Goal: Task Accomplishment & Management: Manage account settings

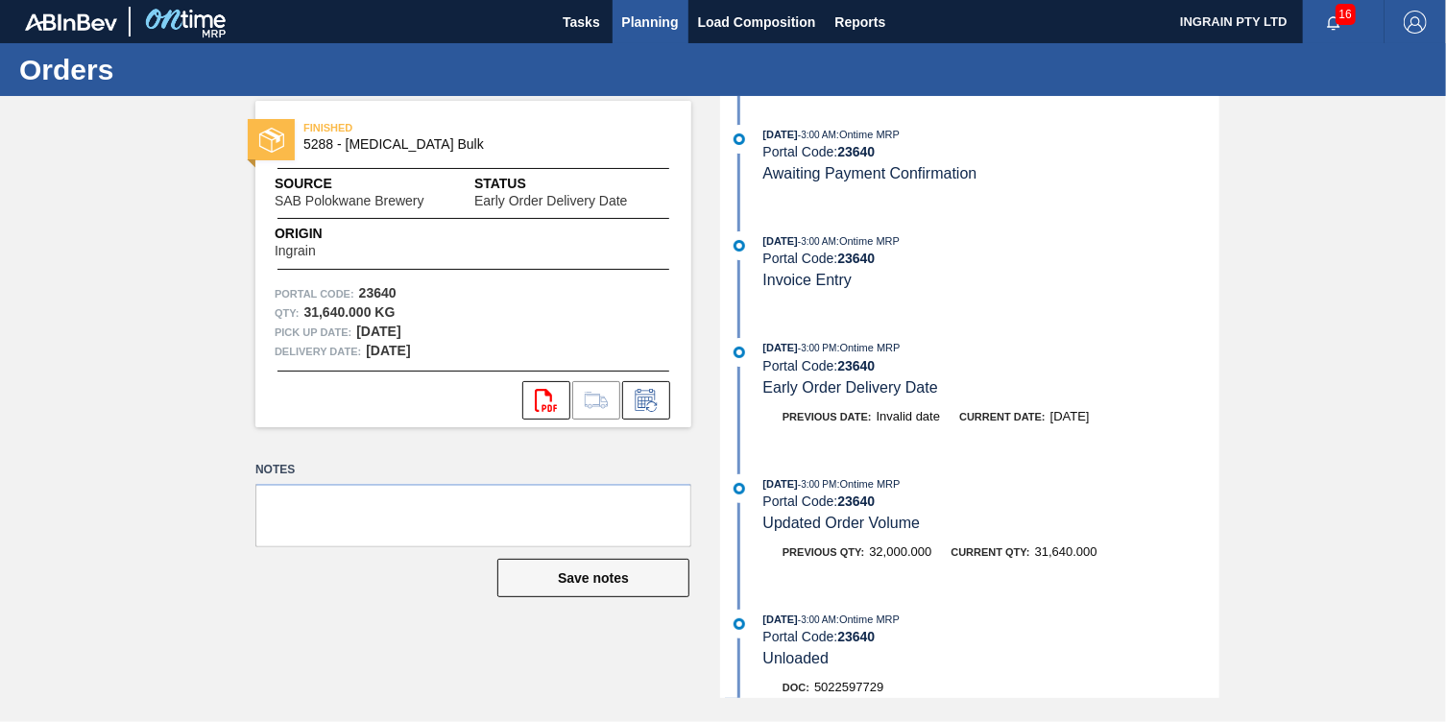
click at [641, 21] on span "Planning" at bounding box center [650, 22] width 57 height 23
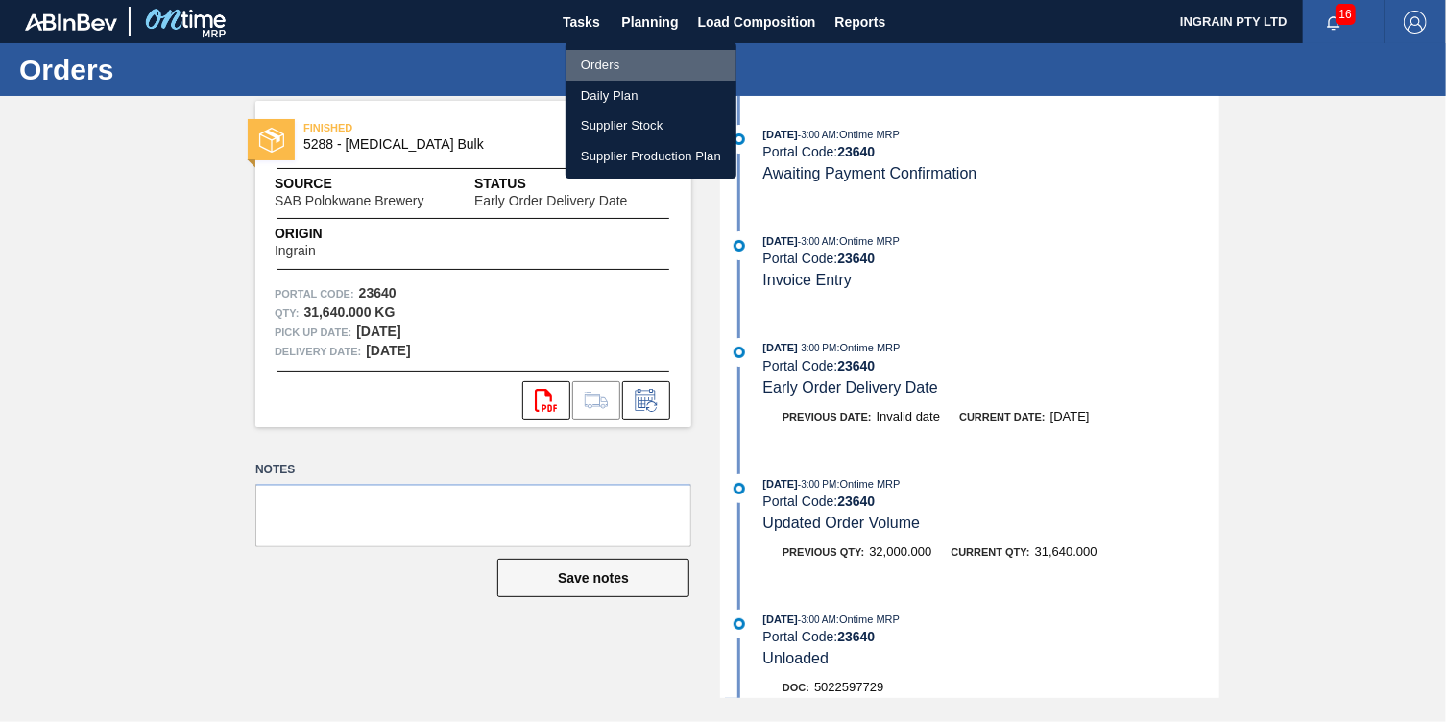
click at [626, 62] on li "Orders" at bounding box center [650, 65] width 171 height 31
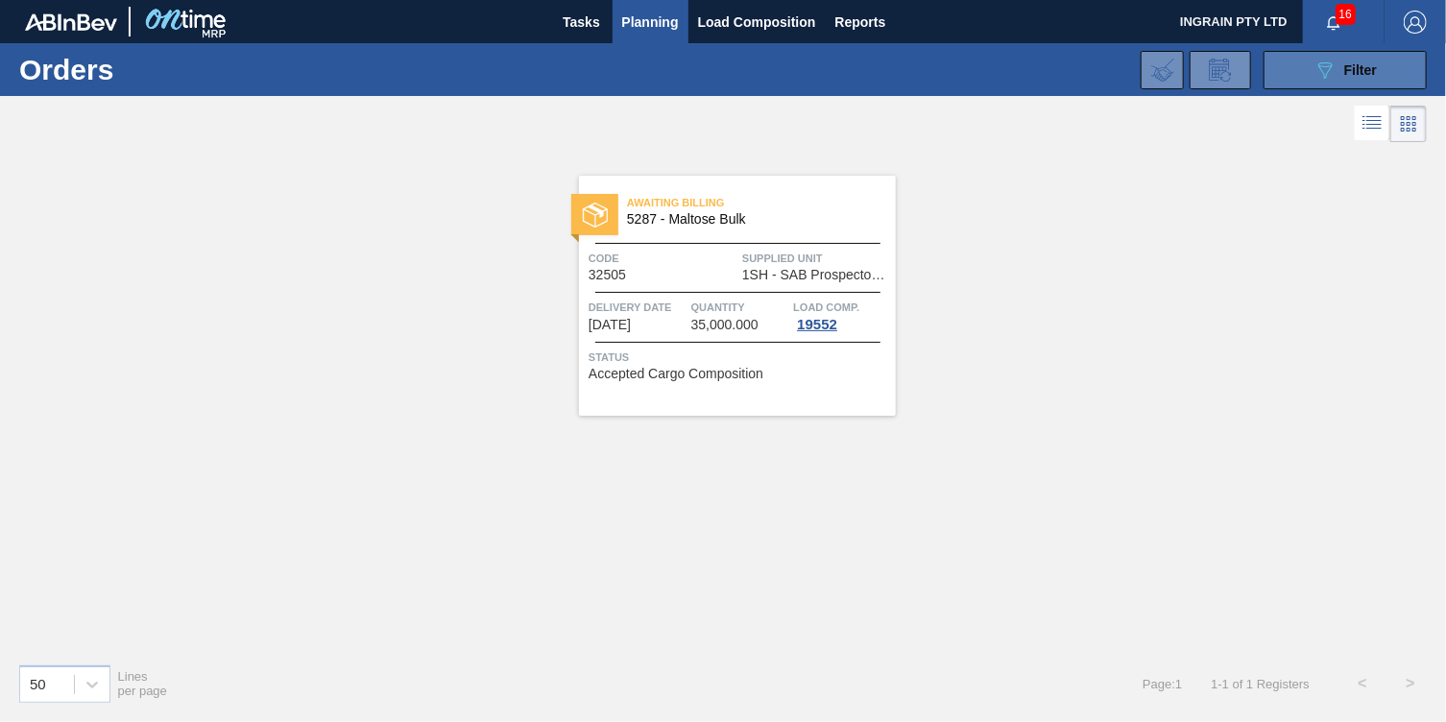
click at [1297, 62] on button "089F7B8B-B2A5-4AFE-B5C0-19BA573D28AC Filter" at bounding box center [1344, 70] width 163 height 38
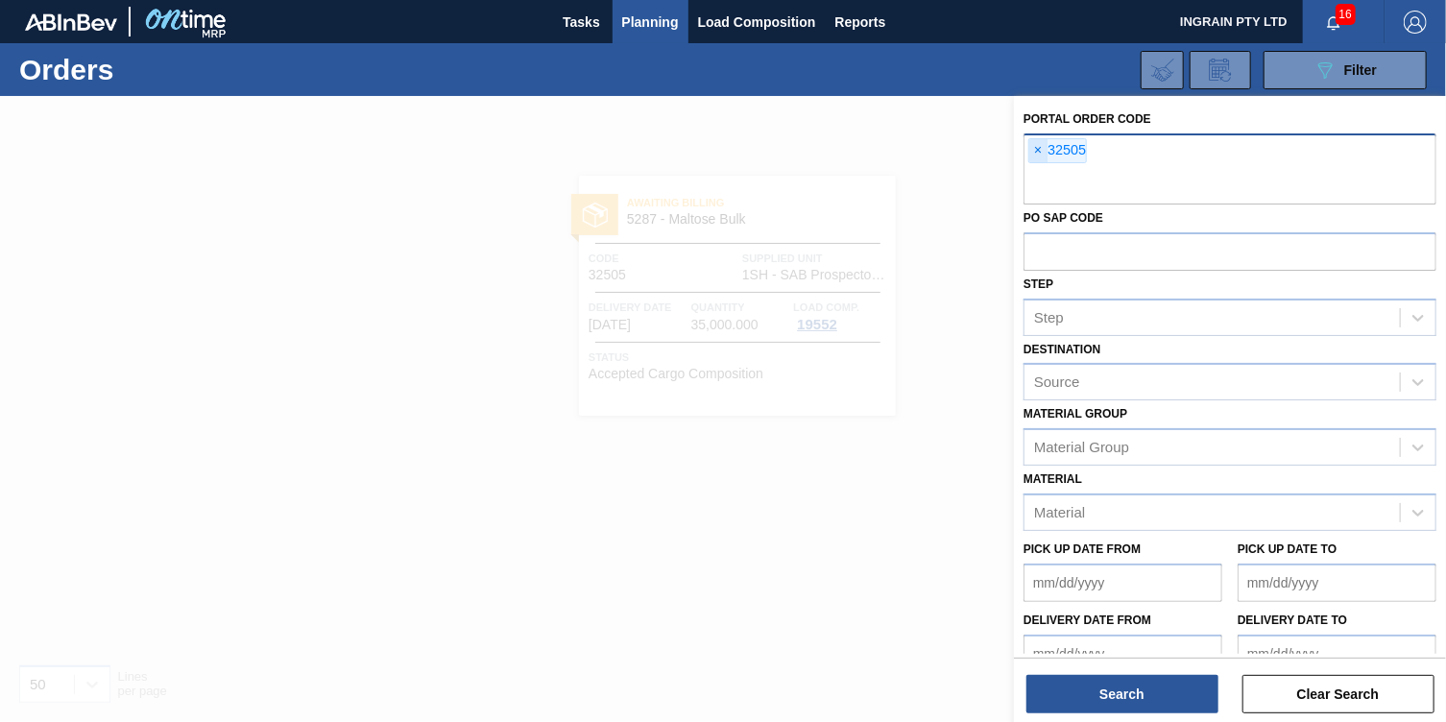
click at [1039, 150] on span "×" at bounding box center [1038, 150] width 18 height 23
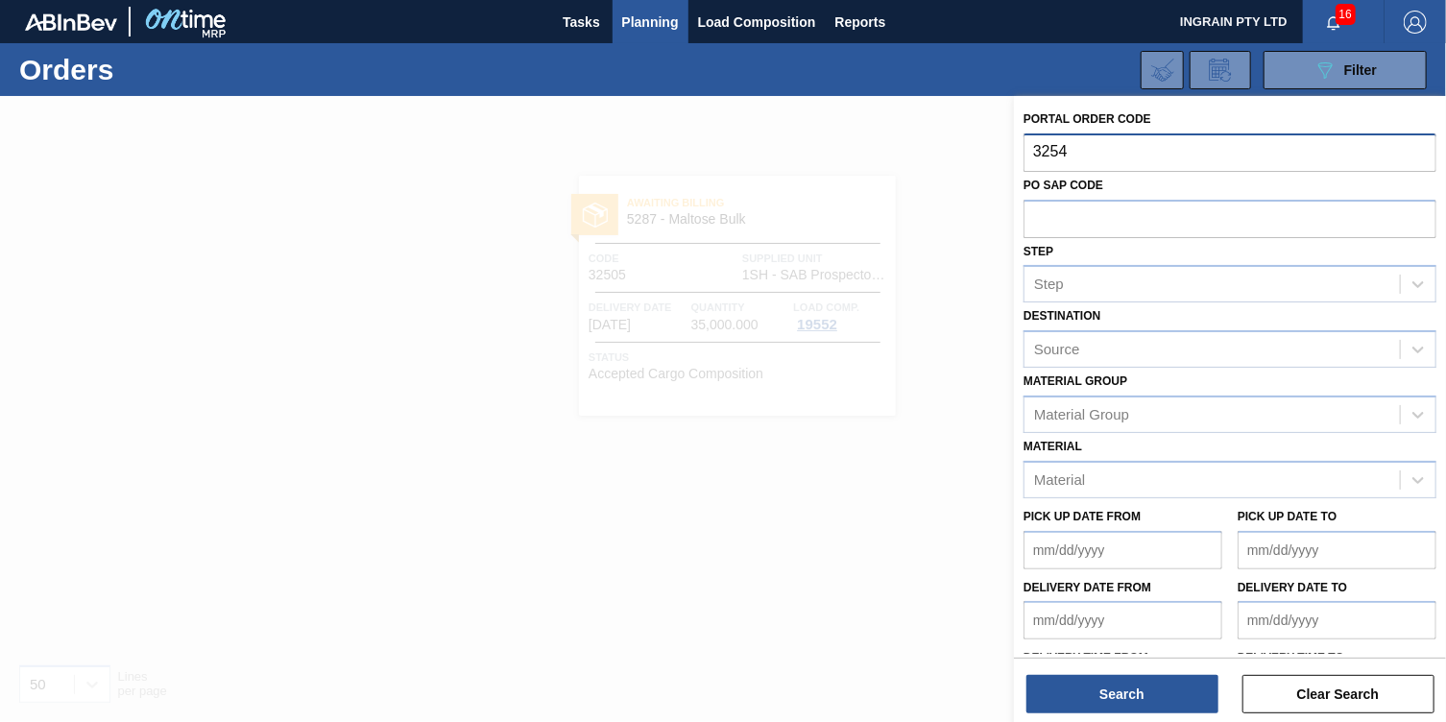
type input "32544"
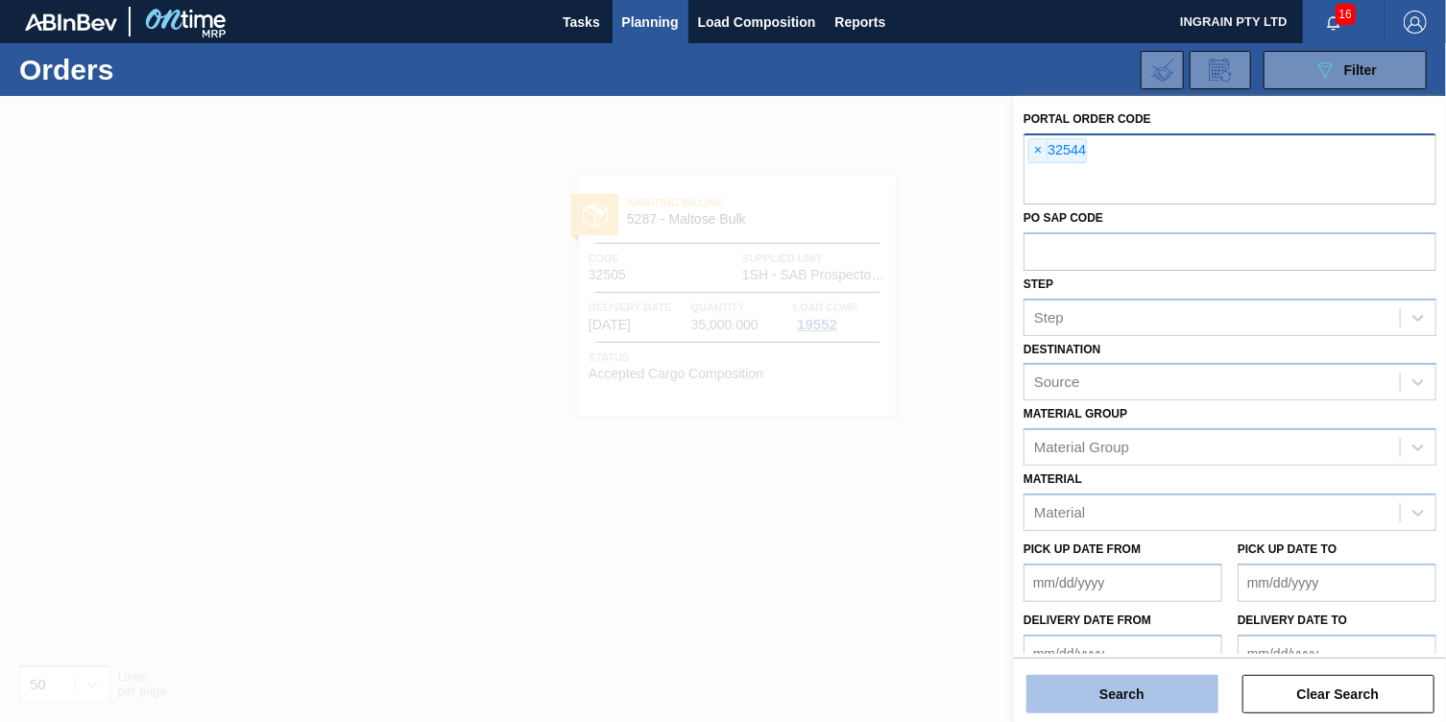
click at [1089, 687] on button "Search" at bounding box center [1122, 694] width 192 height 38
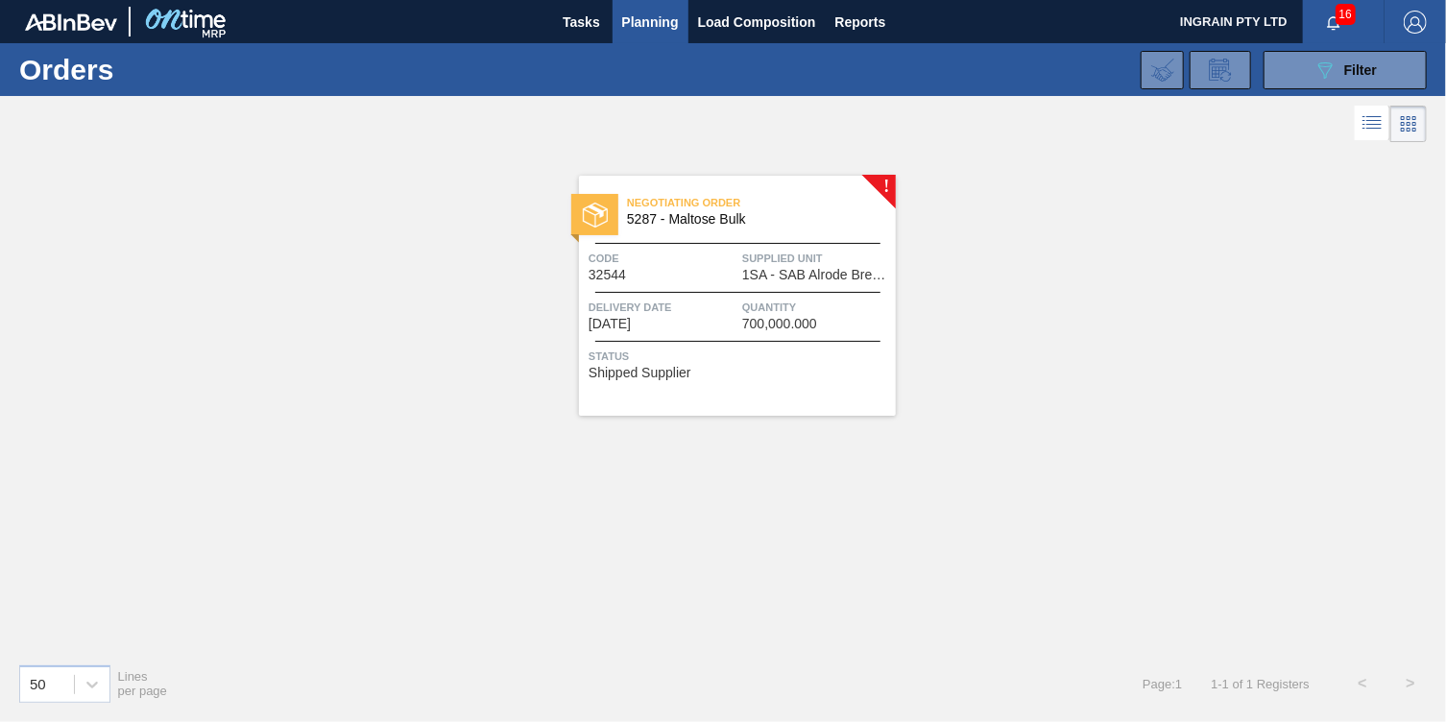
click at [749, 310] on span "Quantity" at bounding box center [816, 307] width 149 height 19
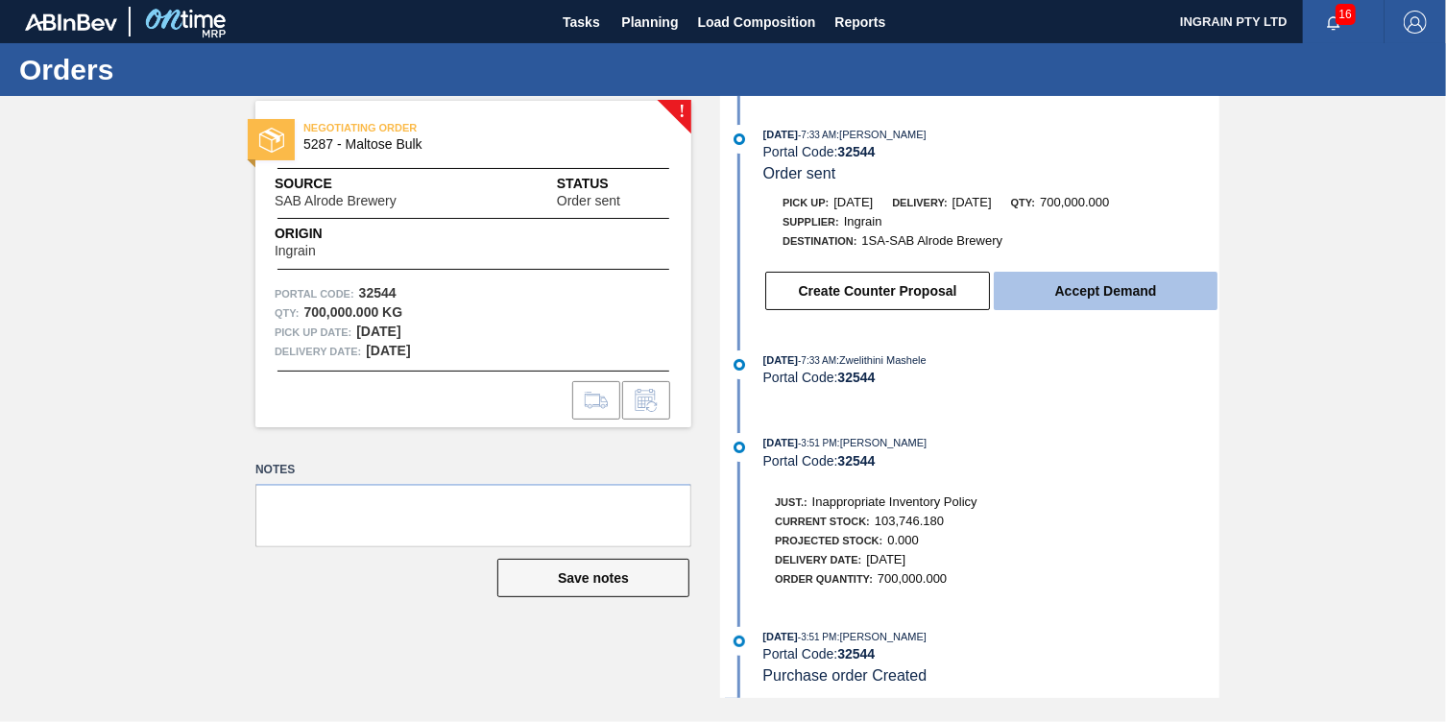
click at [1068, 281] on button "Accept Demand" at bounding box center [1106, 291] width 224 height 38
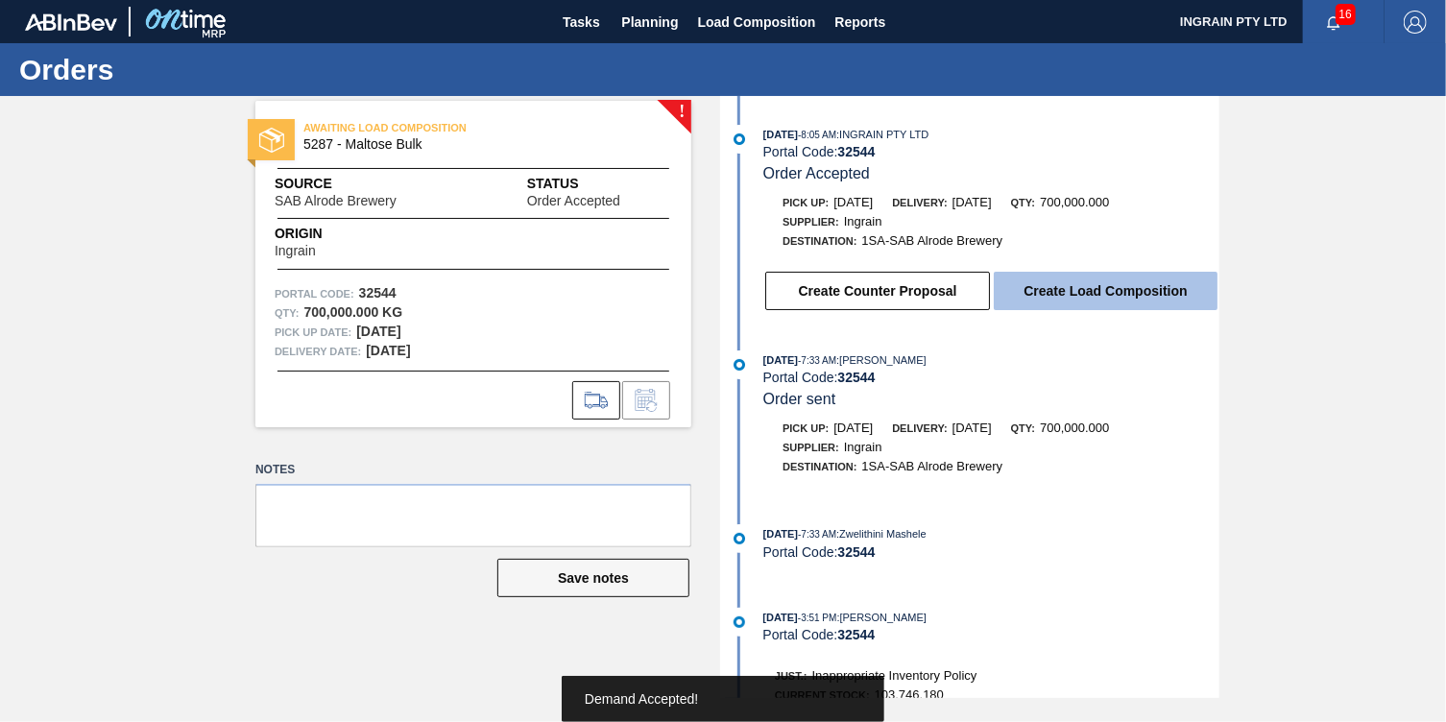
click at [1081, 294] on button "Create Load Composition" at bounding box center [1106, 291] width 224 height 38
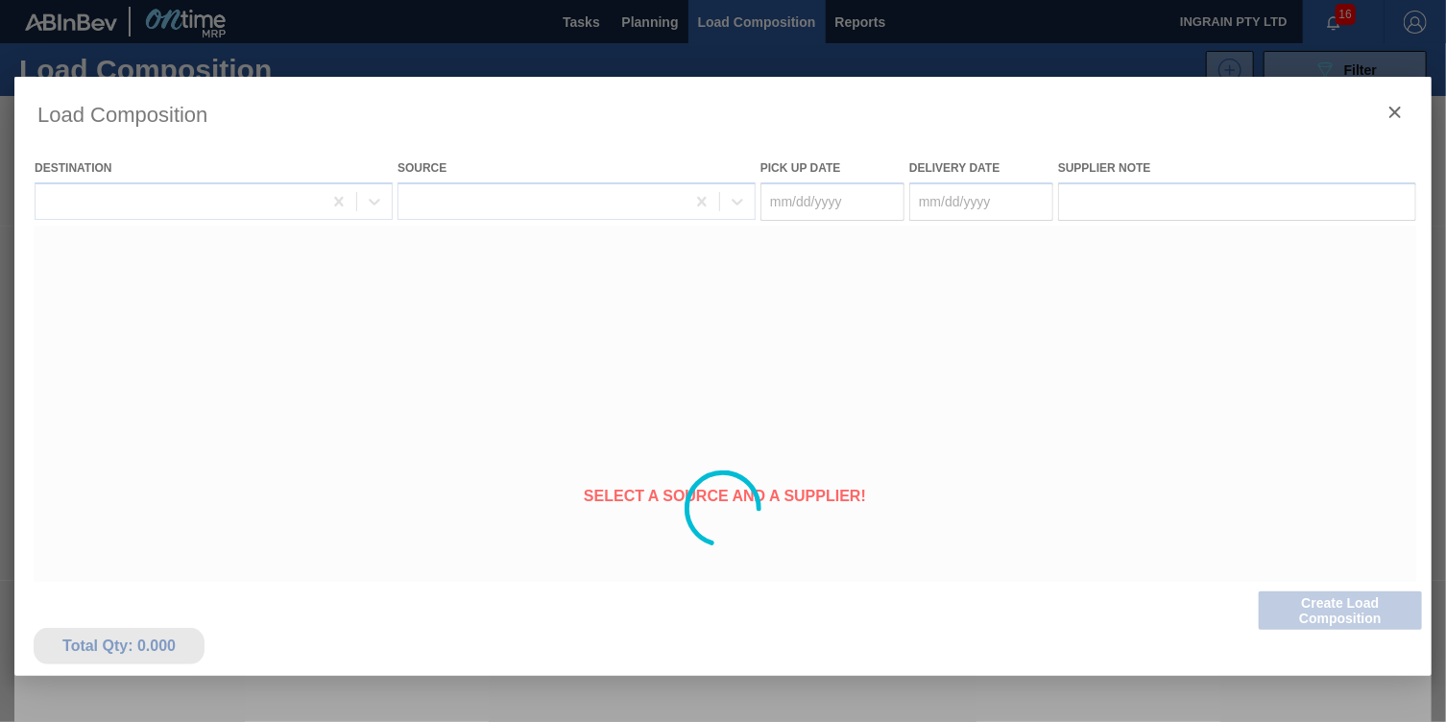
type Date "[DATE]"
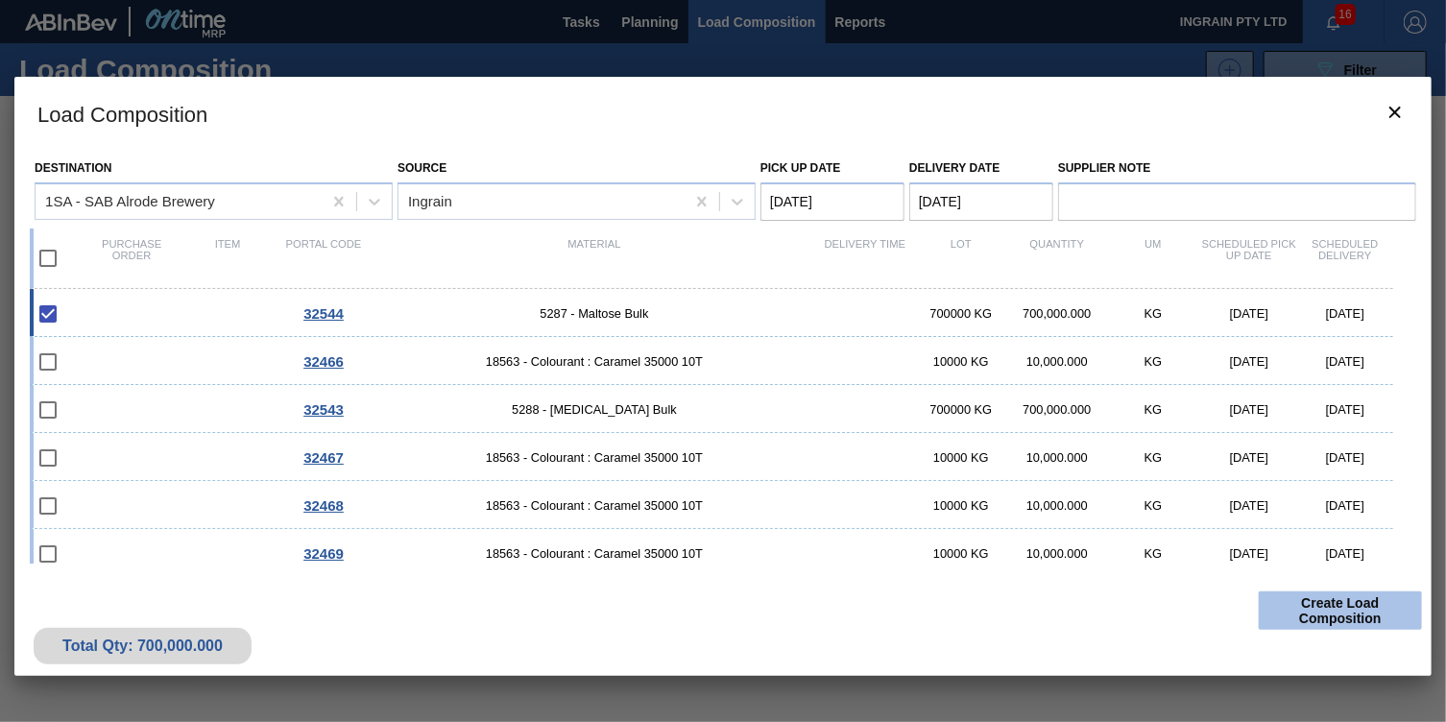
click at [1329, 603] on button "Create Load Composition" at bounding box center [1340, 610] width 163 height 38
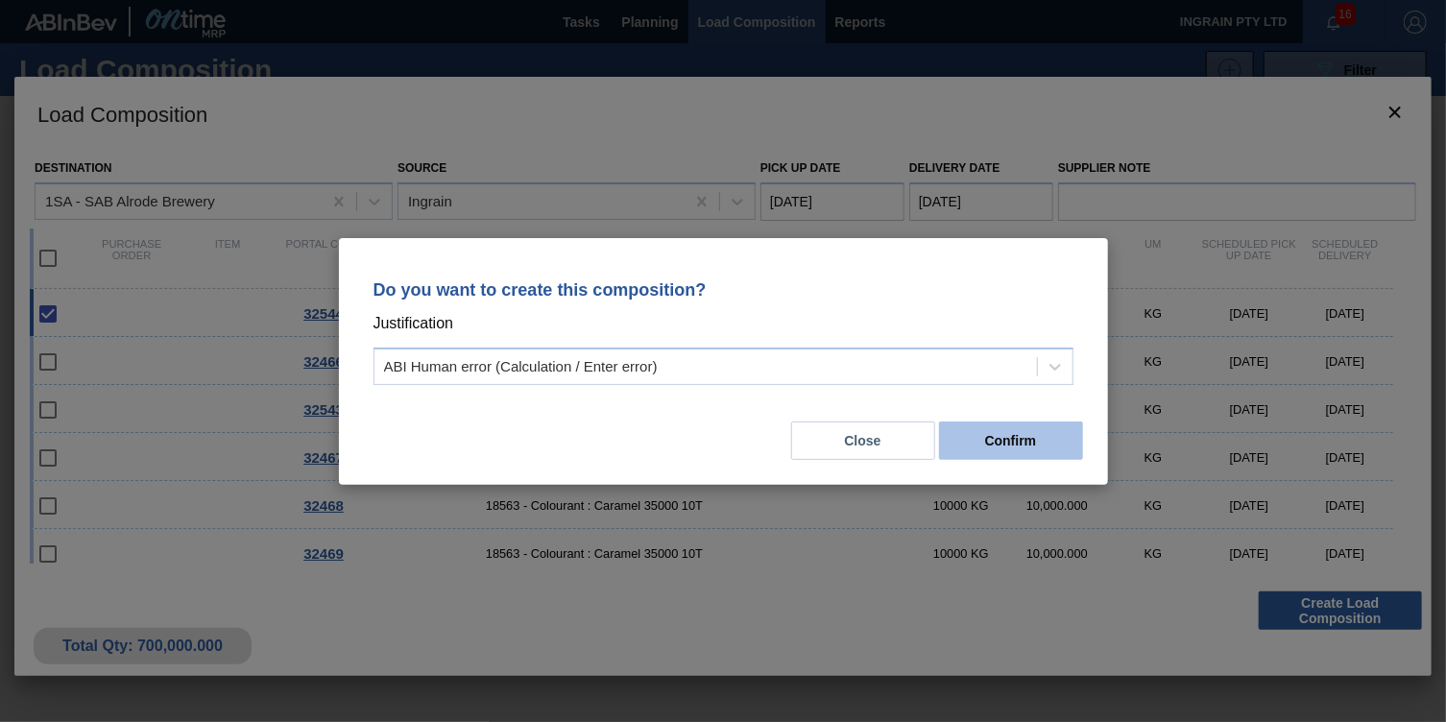
click at [983, 428] on button "Confirm" at bounding box center [1011, 440] width 144 height 38
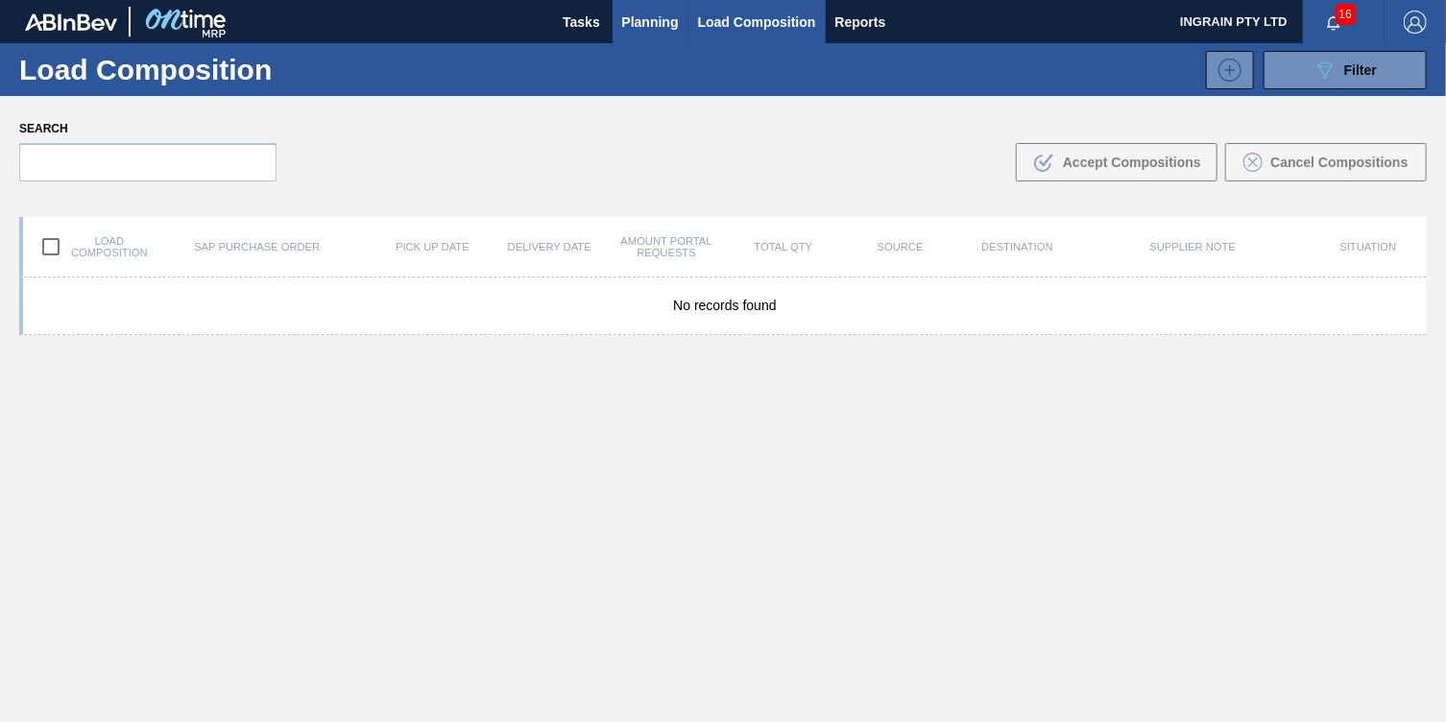
click at [646, 17] on span "Planning" at bounding box center [650, 22] width 57 height 23
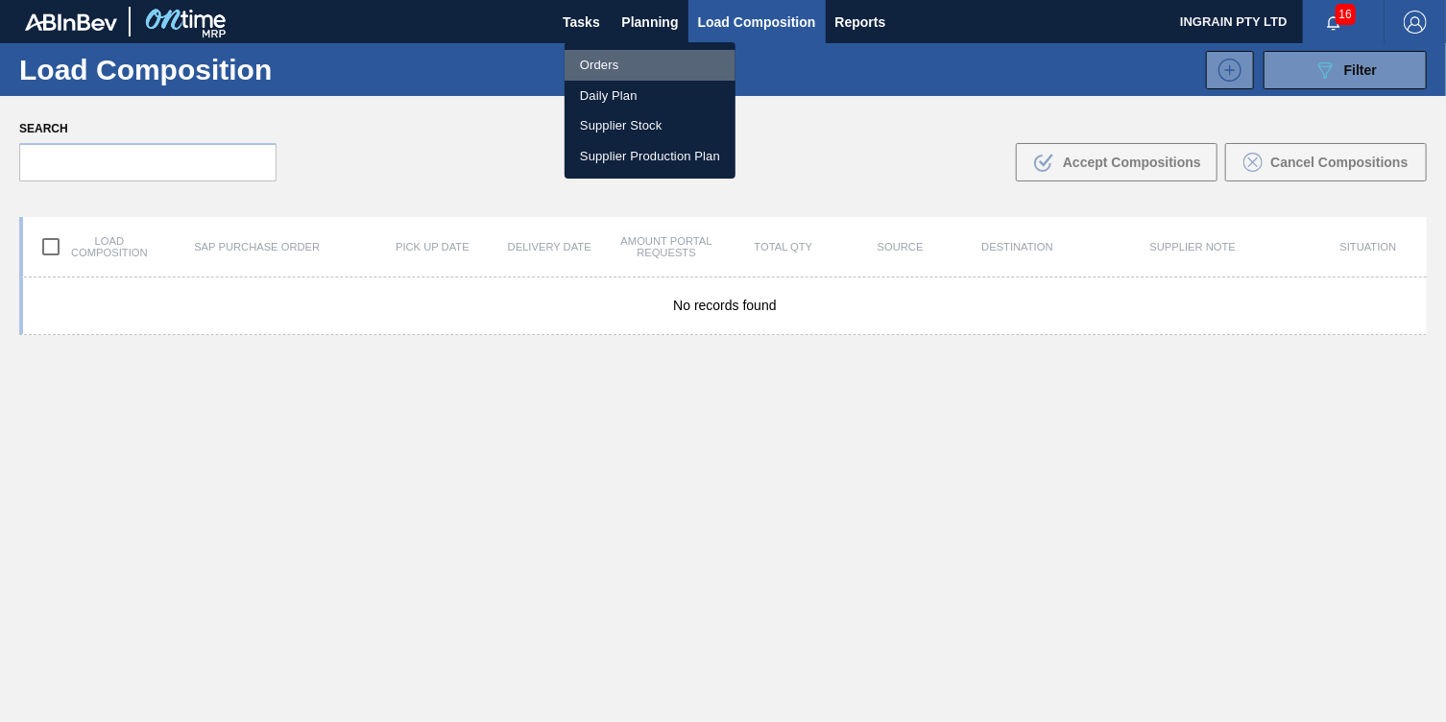
click at [618, 61] on li "Orders" at bounding box center [649, 65] width 171 height 31
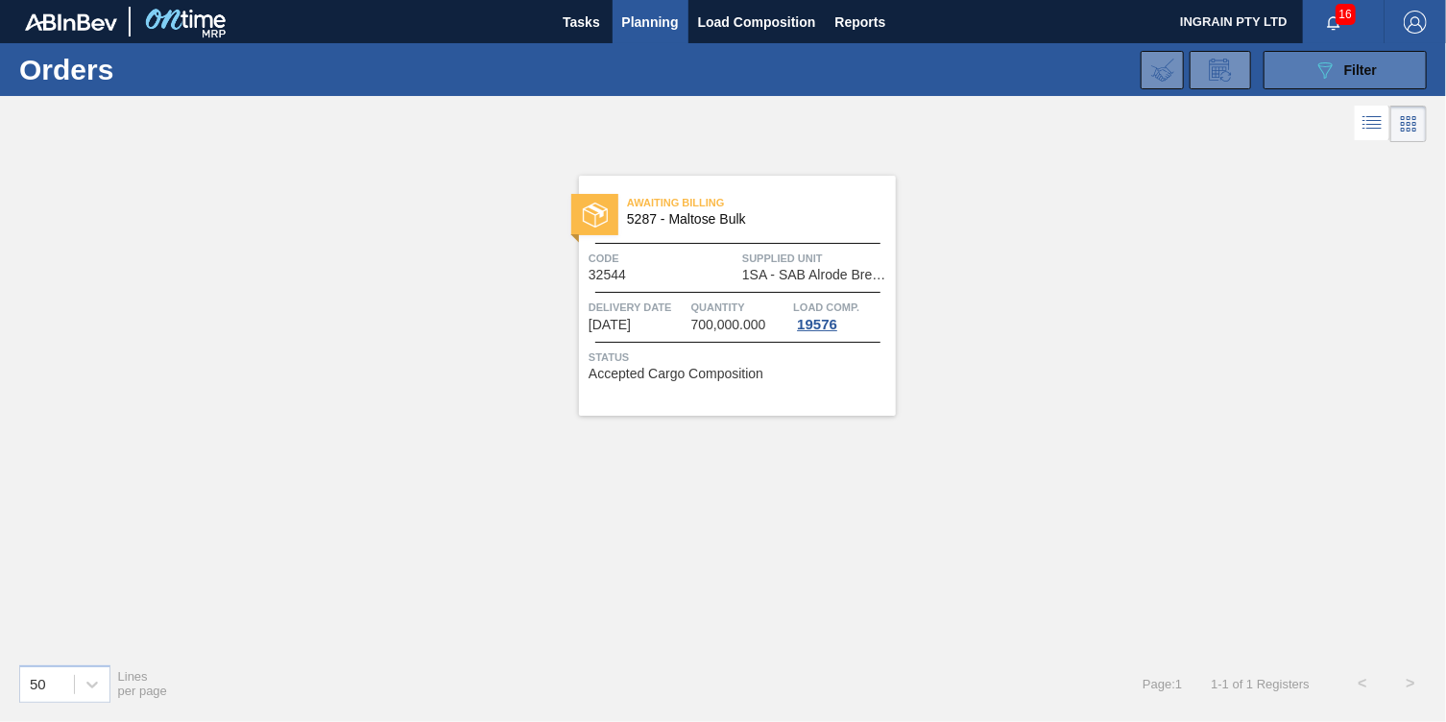
click at [1287, 77] on button "089F7B8B-B2A5-4AFE-B5C0-19BA573D28AC Filter" at bounding box center [1344, 70] width 163 height 38
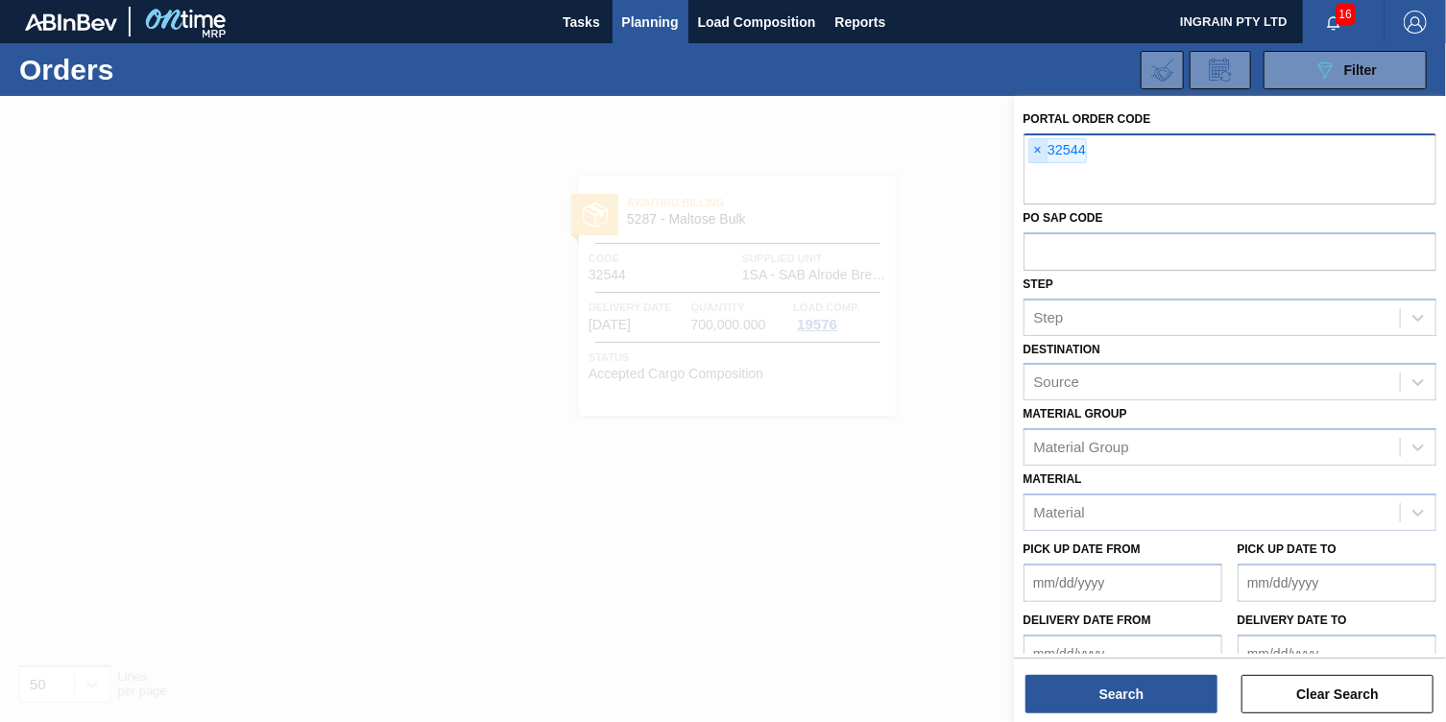
click at [1041, 153] on span "×" at bounding box center [1038, 150] width 18 height 23
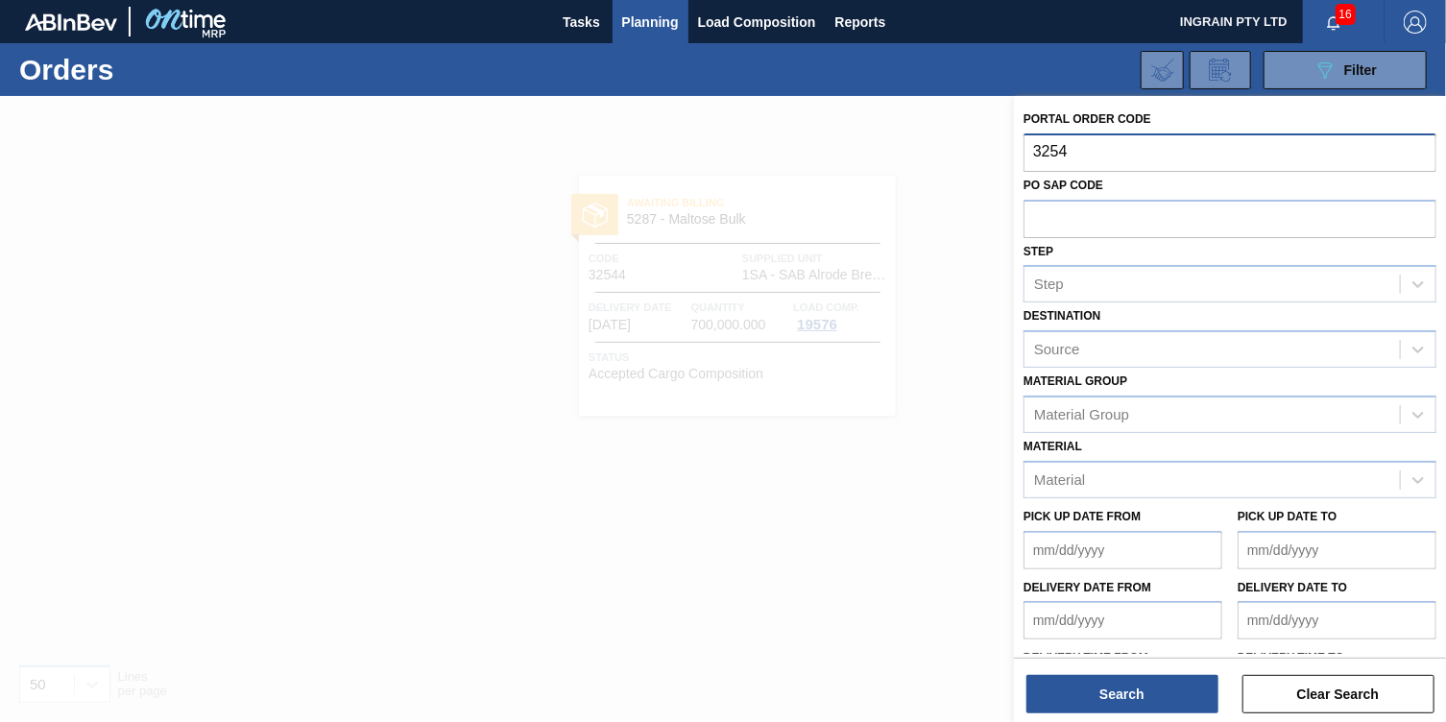
type input "32543"
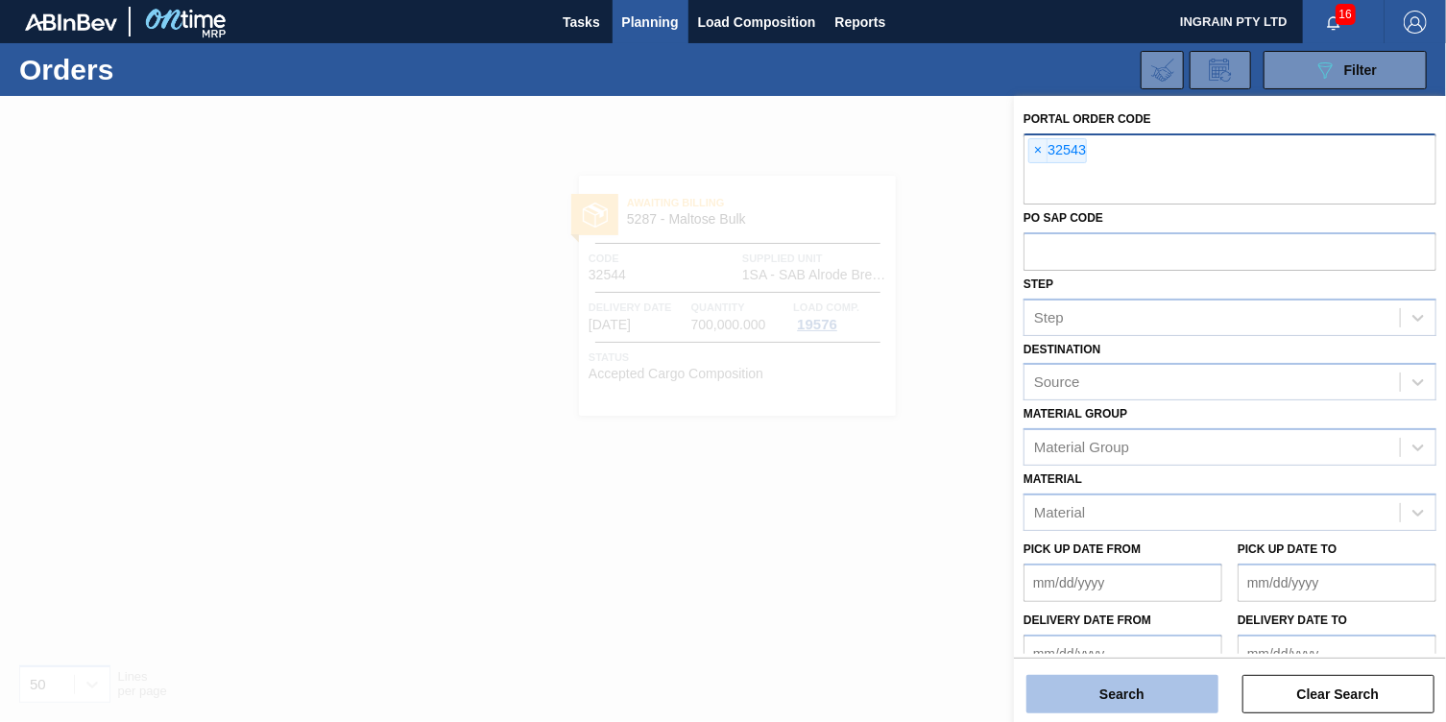
click at [1202, 688] on button "Search" at bounding box center [1122, 694] width 192 height 38
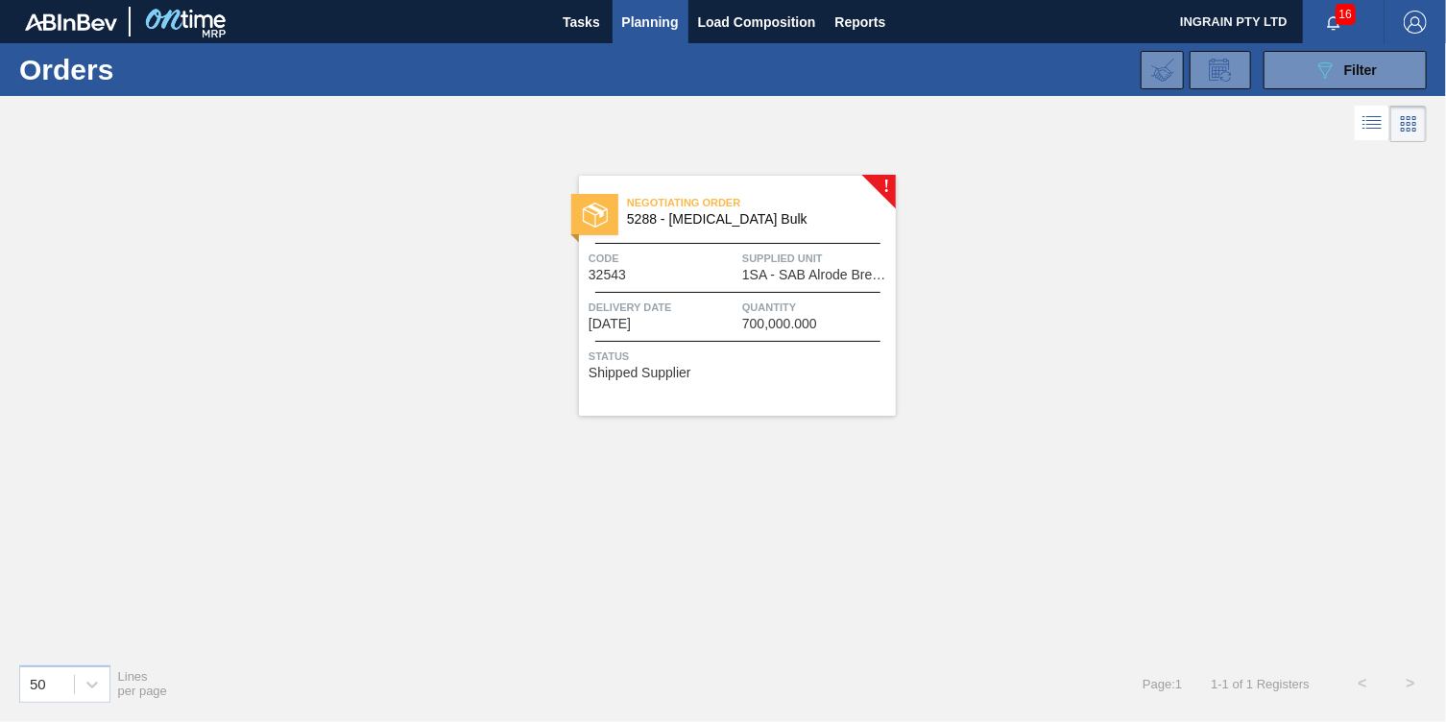
click at [739, 252] on div "Code 32543 Supplied Unit 1SA - [GEOGRAPHIC_DATA] Alrode Brewery" at bounding box center [737, 266] width 317 height 34
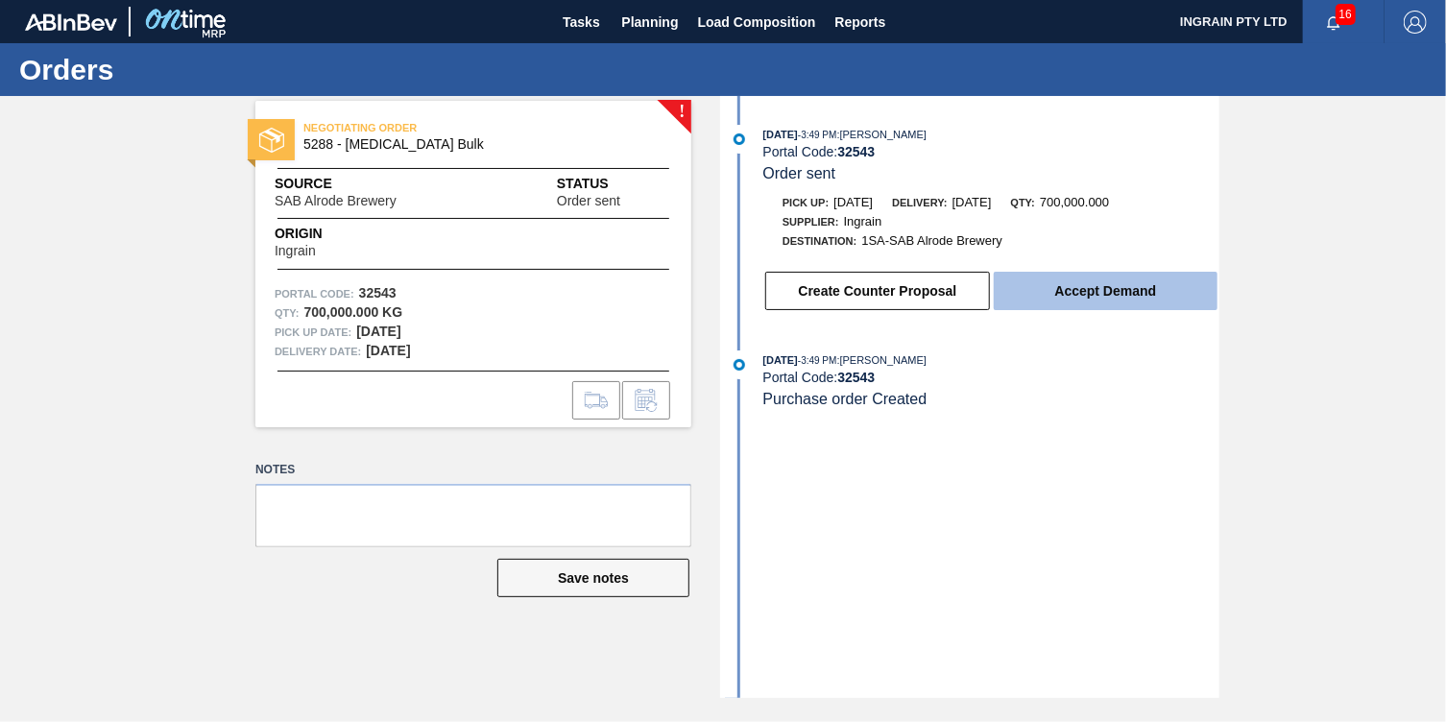
click at [1131, 285] on button "Accept Demand" at bounding box center [1106, 291] width 224 height 38
